Goal: Find specific page/section

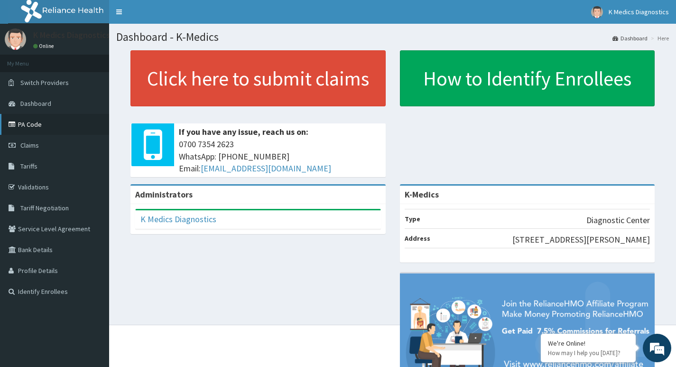
click at [18, 127] on icon at bounding box center [13, 124] width 9 height 7
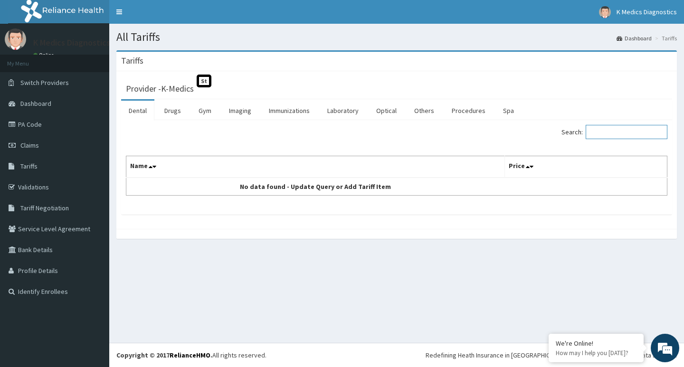
click at [600, 132] on input "Search:" at bounding box center [626, 132] width 82 height 14
click at [236, 111] on link "Imaging" at bounding box center [240, 111] width 38 height 20
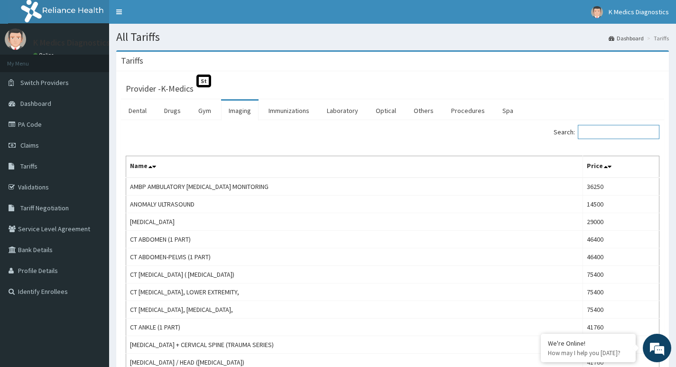
click at [623, 131] on input "Search:" at bounding box center [619, 132] width 82 height 14
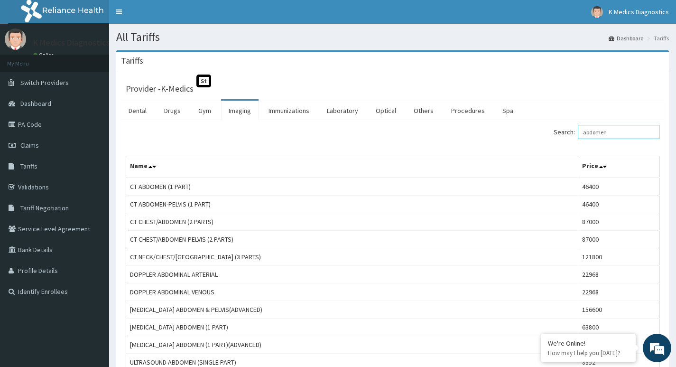
type input "abdomen"
